Goal: Information Seeking & Learning: Learn about a topic

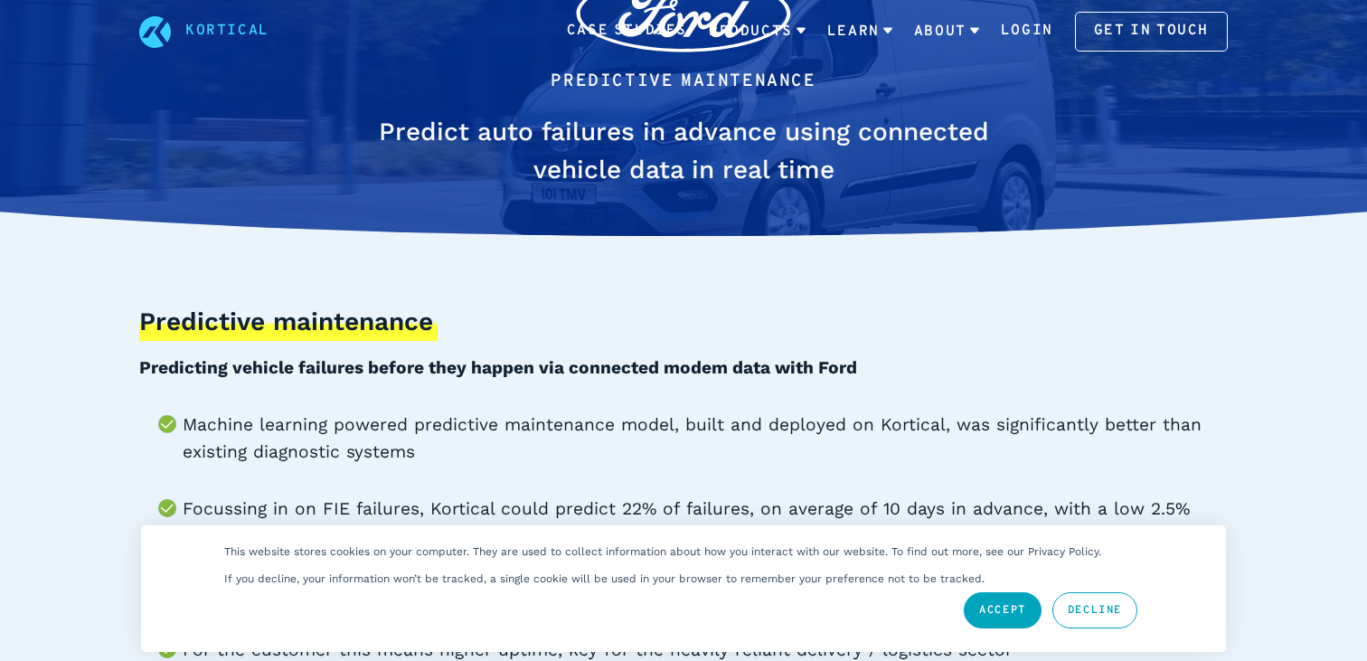
scroll to position [128, 0]
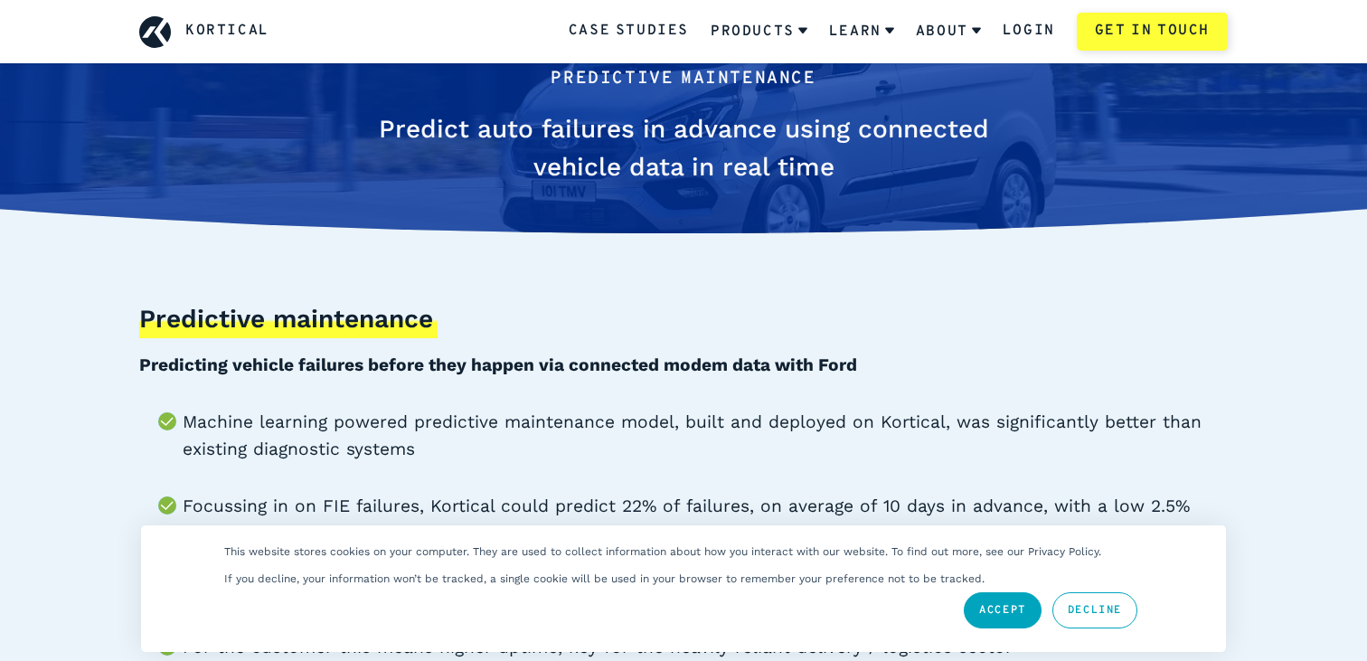
click at [551, 167] on h1 "Predict auto failures in advance using connected vehicle data in real time" at bounding box center [684, 148] width 680 height 76
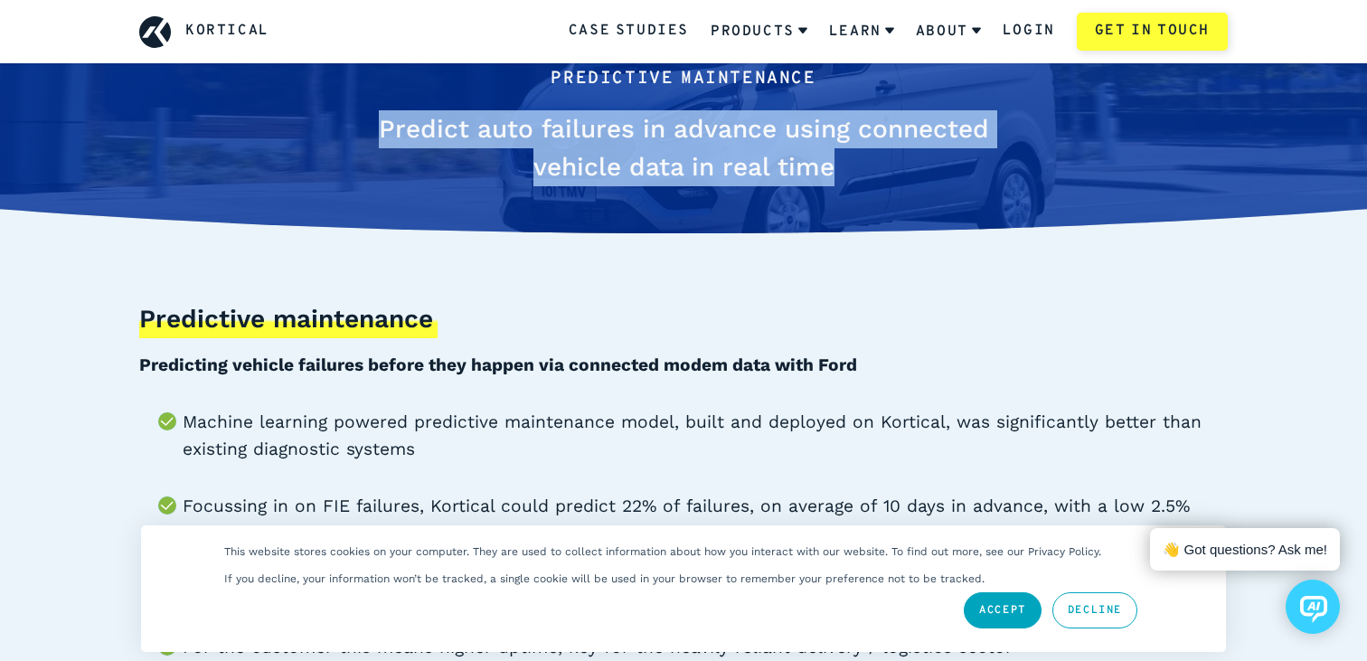
click at [551, 167] on h1 "Predict auto failures in advance using connected vehicle data in real time" at bounding box center [684, 148] width 680 height 76
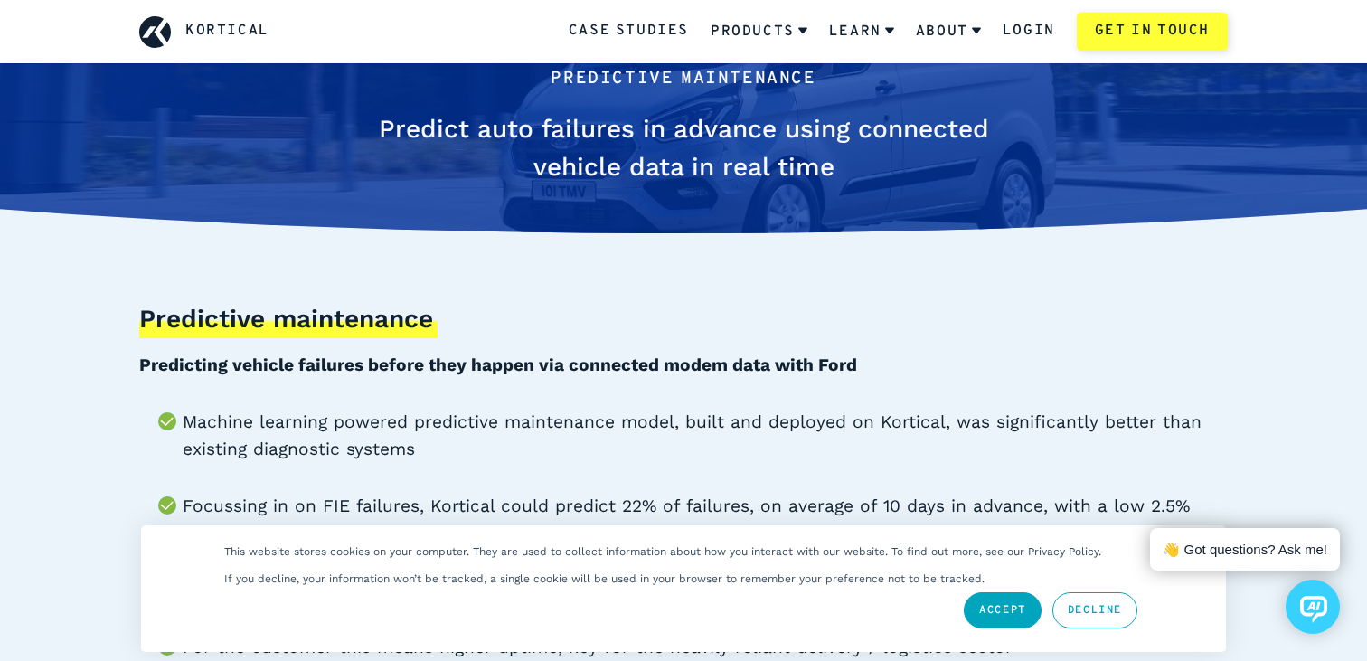
scroll to position [23, 0]
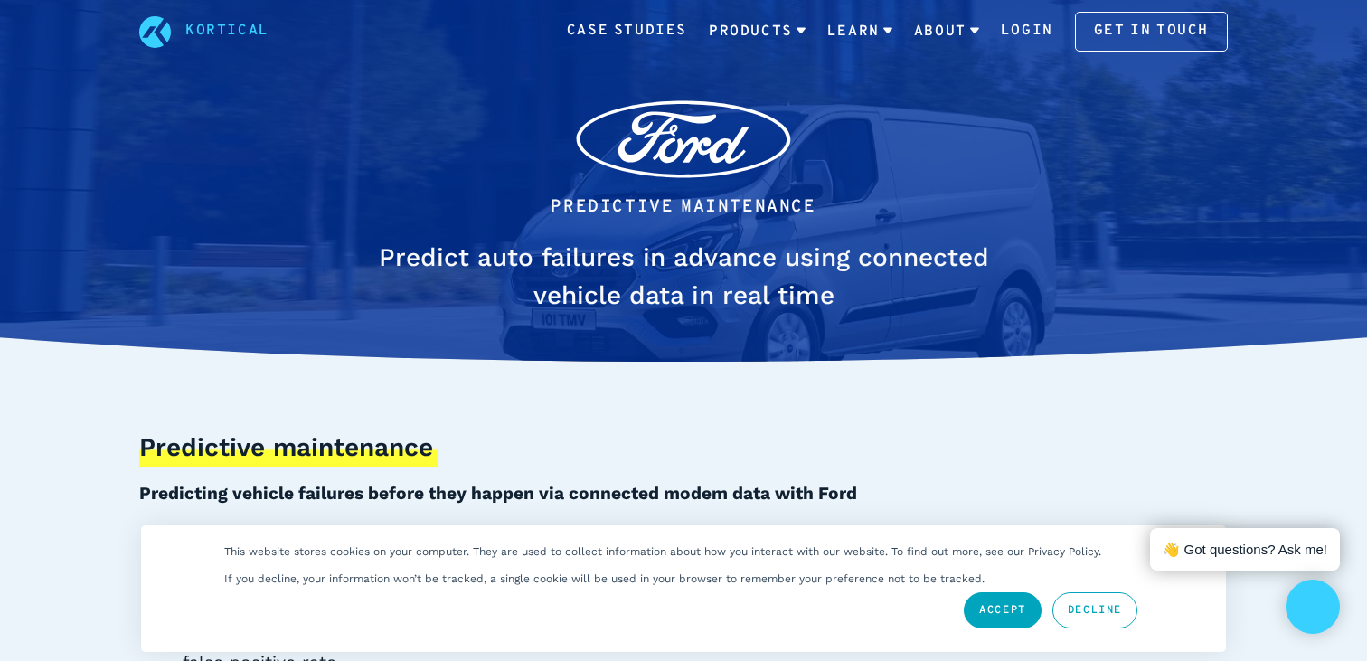
scroll to position [23, 0]
